Goal: Communication & Community: Share content

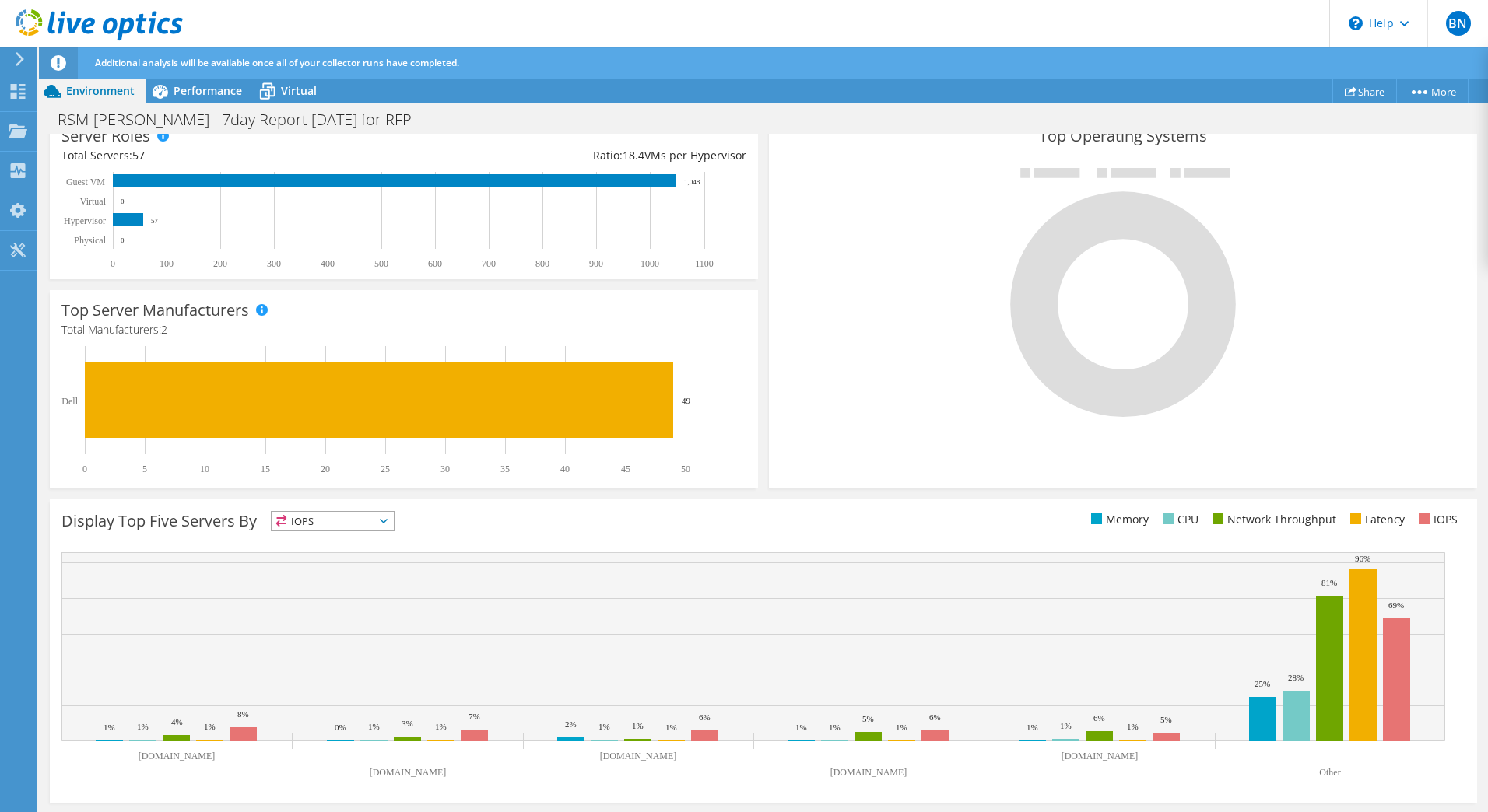
scroll to position [311, 0]
click at [1232, 86] on div "Project Actions Project Actions Share More Project Details" at bounding box center [763, 91] width 1449 height 25
click at [1379, 94] on link "Share" at bounding box center [1365, 91] width 64 height 24
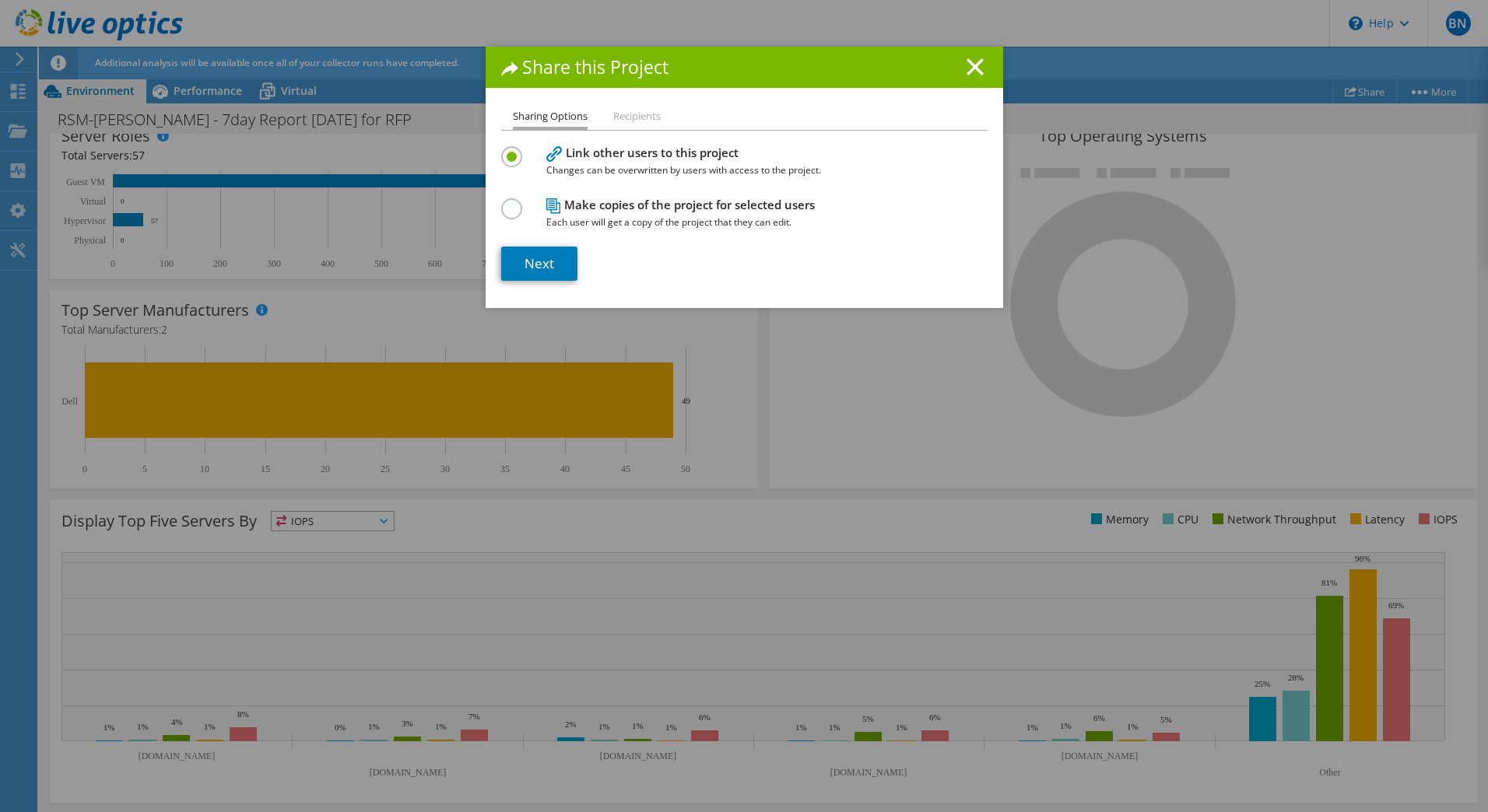
click at [653, 117] on li "Recipients" at bounding box center [637, 117] width 47 height 20
click at [641, 114] on li "Recipients" at bounding box center [637, 117] width 47 height 20
click at [625, 120] on li "Recipients" at bounding box center [637, 117] width 47 height 20
click at [630, 115] on li "Recipients" at bounding box center [637, 117] width 47 height 20
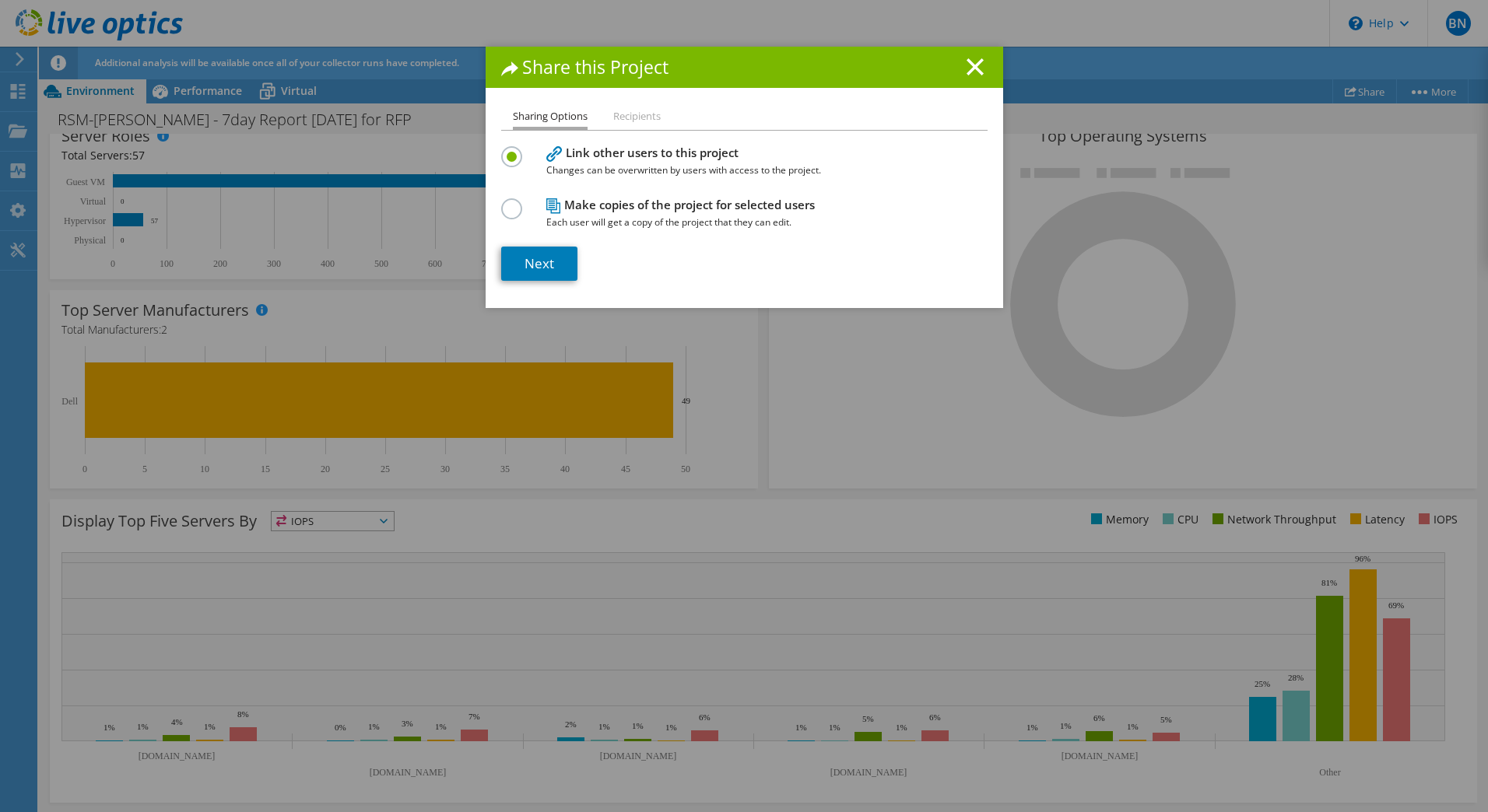
click at [517, 208] on div at bounding box center [515, 207] width 27 height 17
click at [513, 202] on label at bounding box center [515, 200] width 27 height 4
click at [0, 0] on input "radio" at bounding box center [0, 0] width 0 height 0
click at [523, 256] on link "Next" at bounding box center [539, 263] width 76 height 34
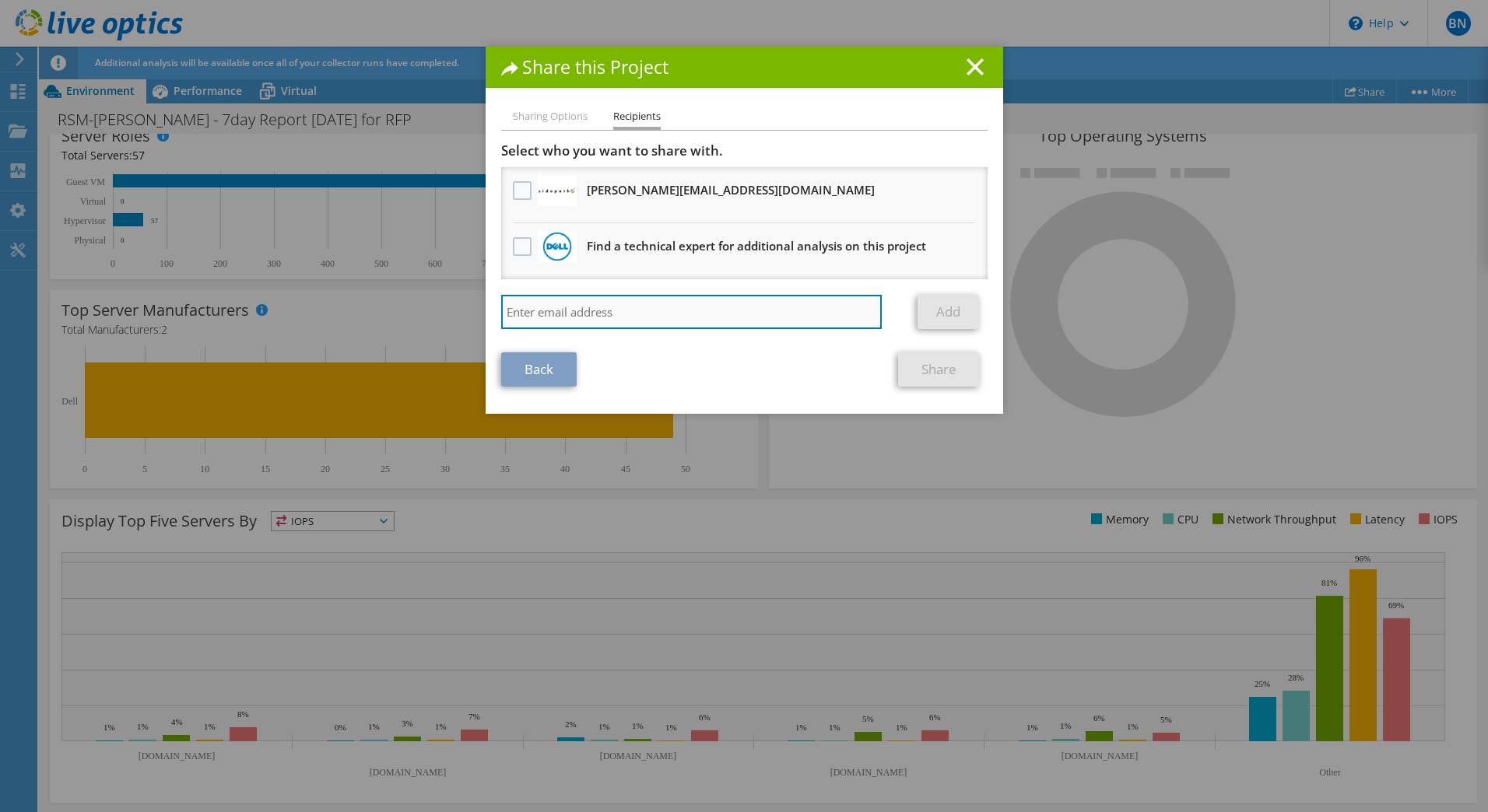
click at [670, 312] on input "search" at bounding box center [692, 312] width 381 height 34
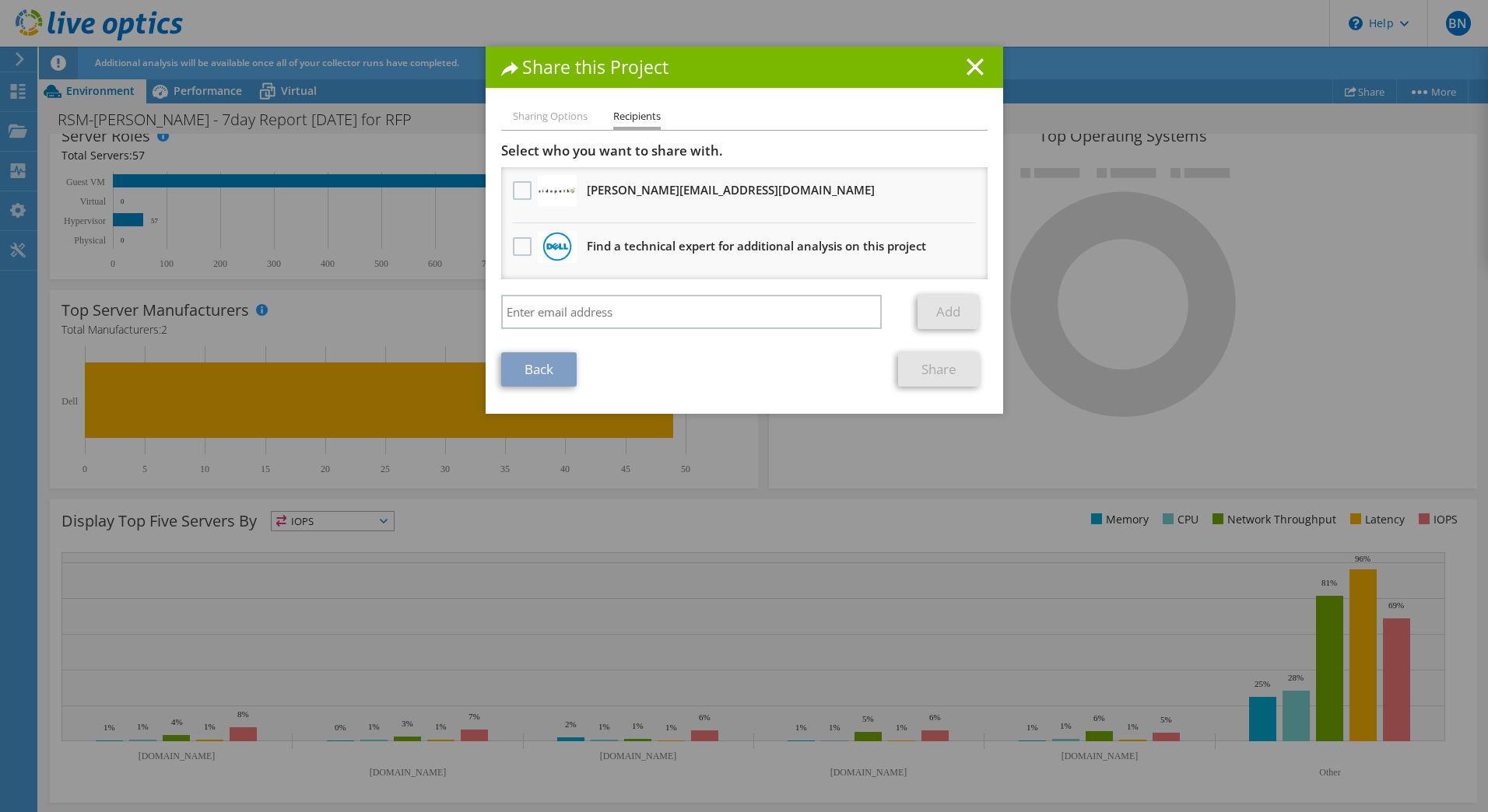
click at [525, 370] on link "Back" at bounding box center [539, 370] width 76 height 34
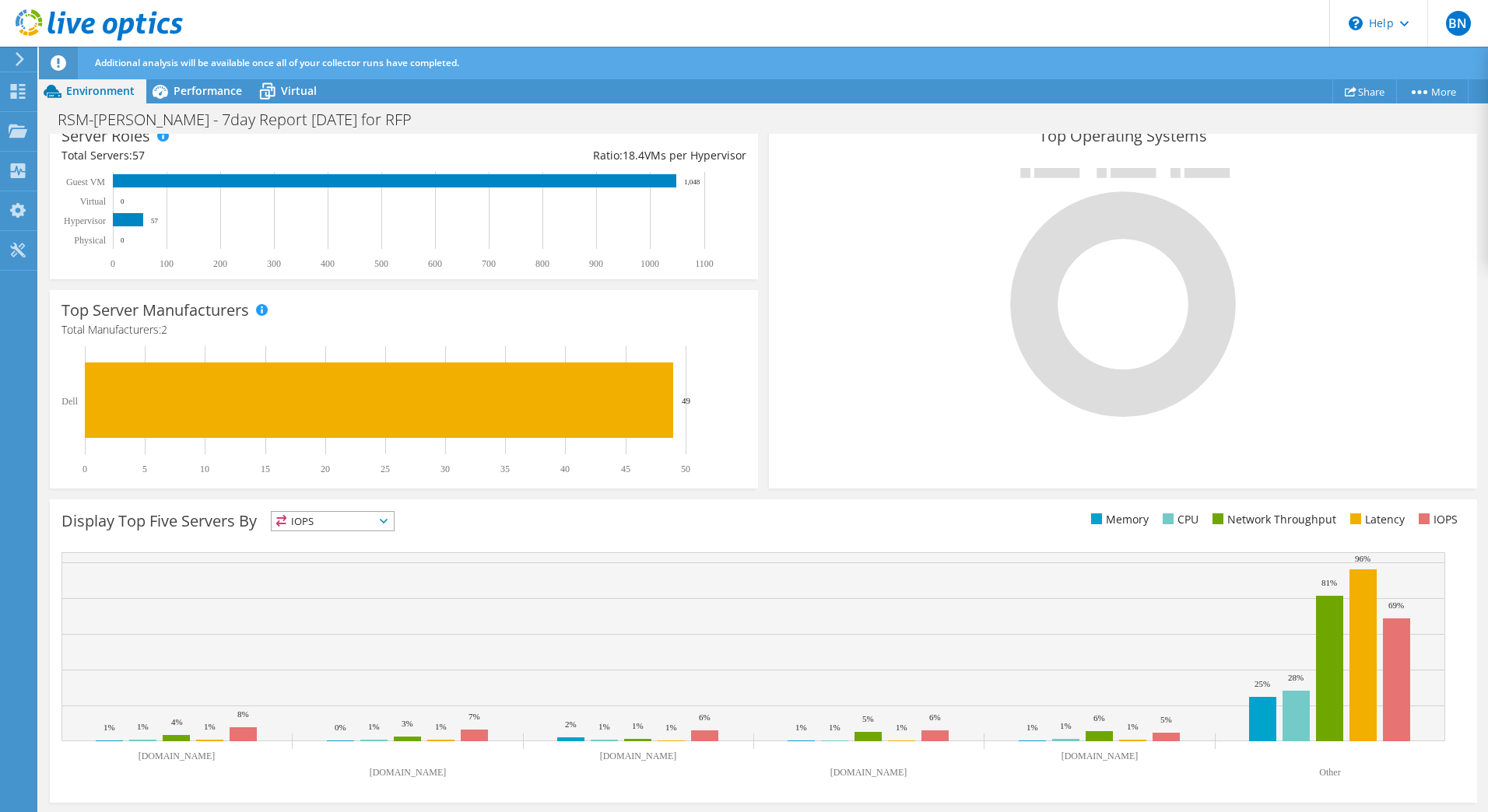
click at [202, 71] on div "Additional analysis will be available once all of your collector runs have comp…" at bounding box center [792, 63] width 1403 height 32
click at [196, 96] on span "Performance" at bounding box center [208, 91] width 68 height 15
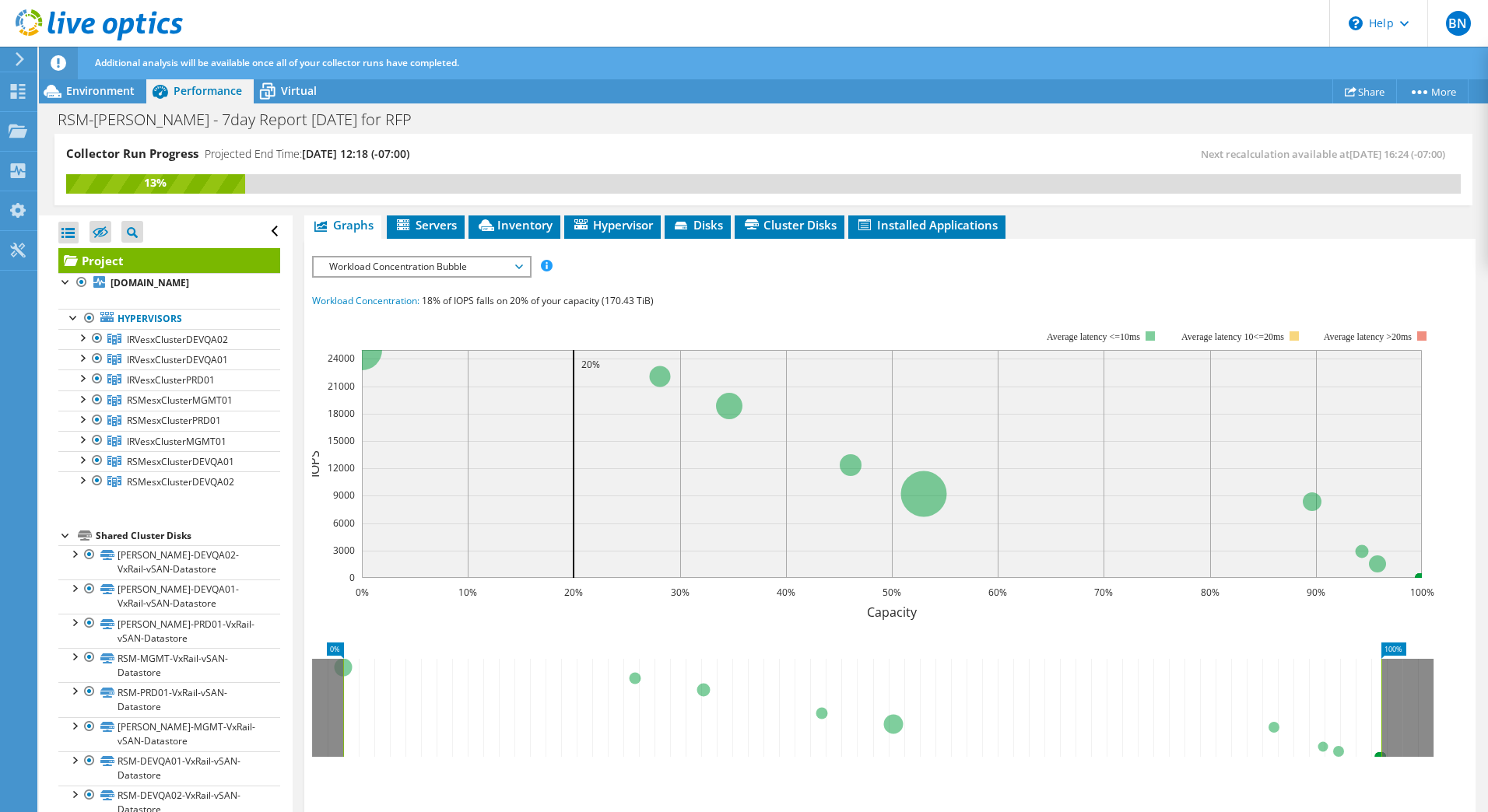
click at [481, 258] on span "Workload Concentration Bubble" at bounding box center [421, 267] width 200 height 19
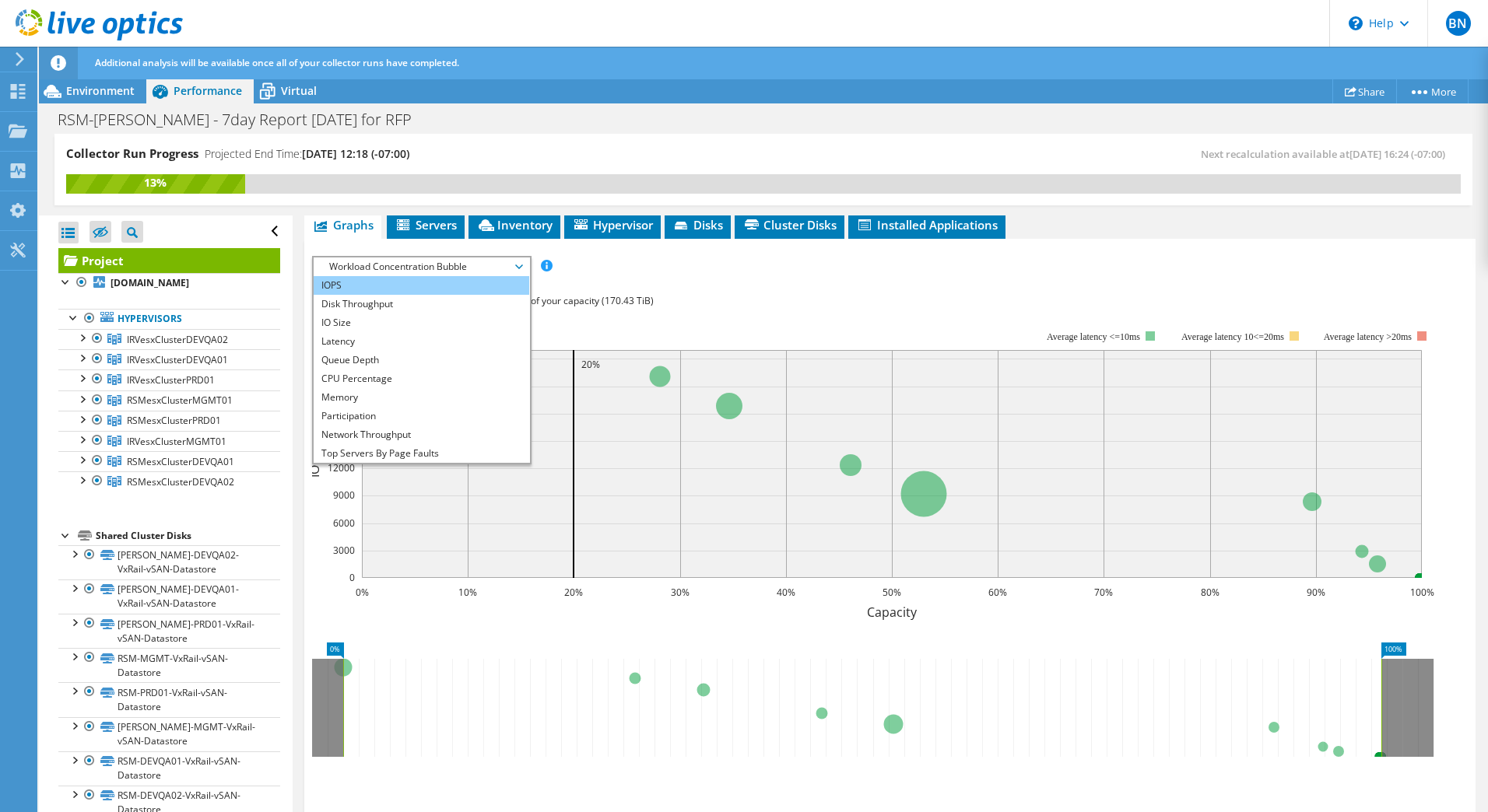
click at [470, 276] on li "IOPS" at bounding box center [421, 285] width 215 height 19
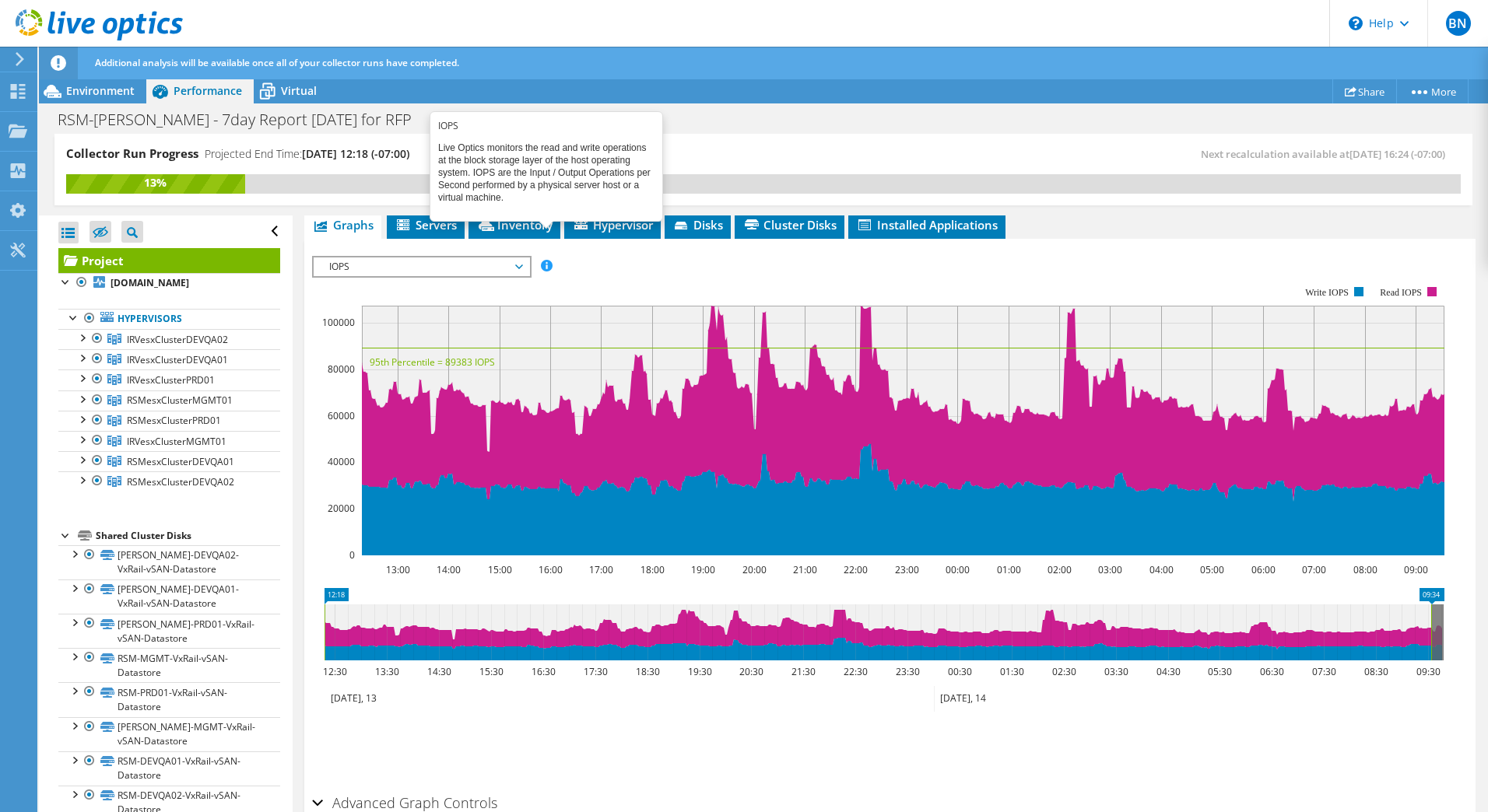
click at [551, 260] on span at bounding box center [546, 264] width 10 height 10
